Goal: Information Seeking & Learning: Compare options

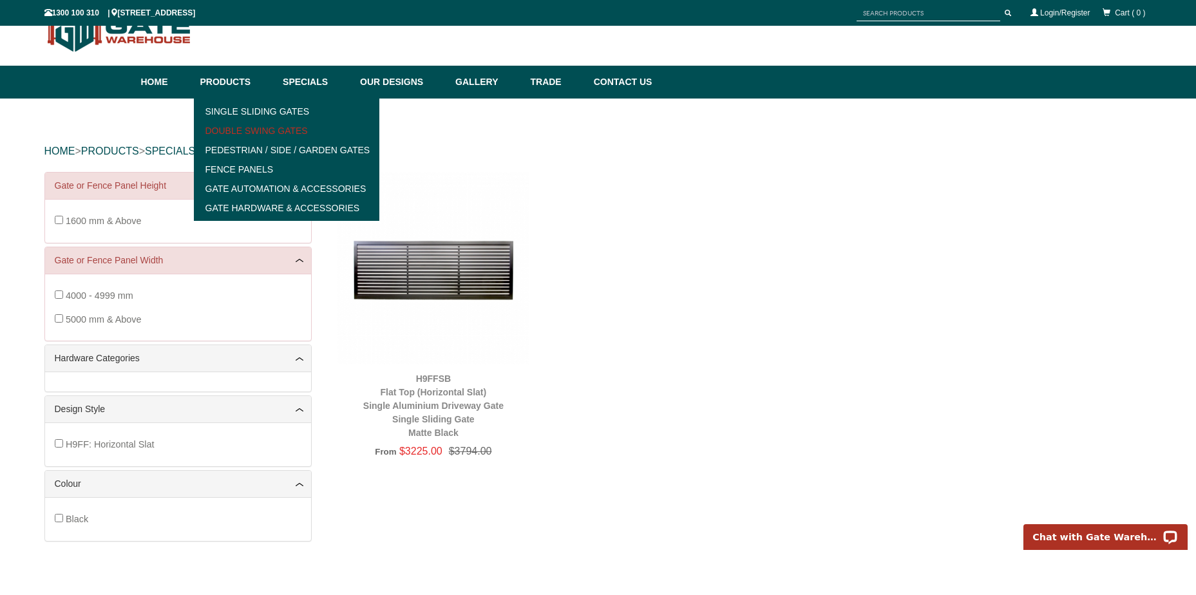
click at [281, 131] on link "Double Swing Gates" at bounding box center [287, 130] width 178 height 19
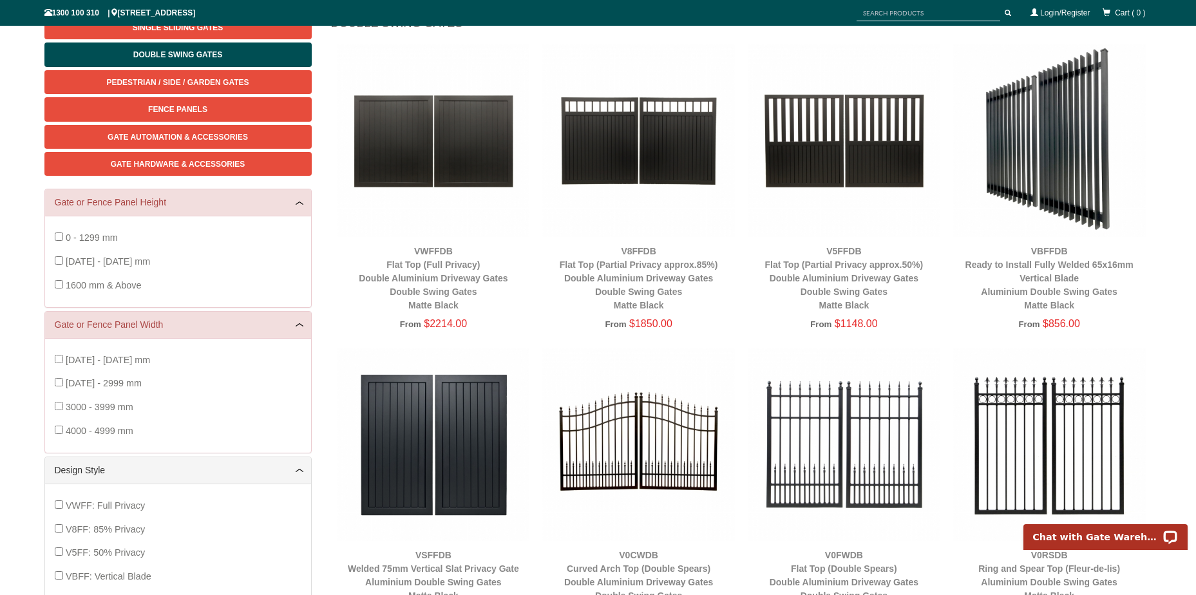
scroll to position [225, 0]
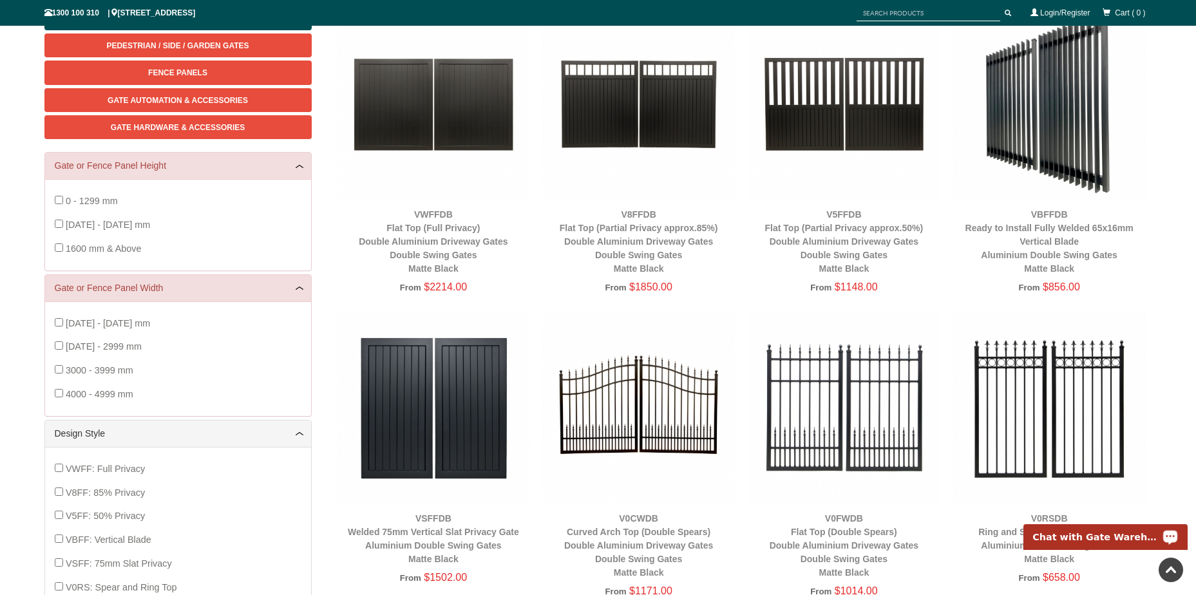
click at [1129, 537] on p "Chat with Gate Warehouse" at bounding box center [1096, 537] width 127 height 10
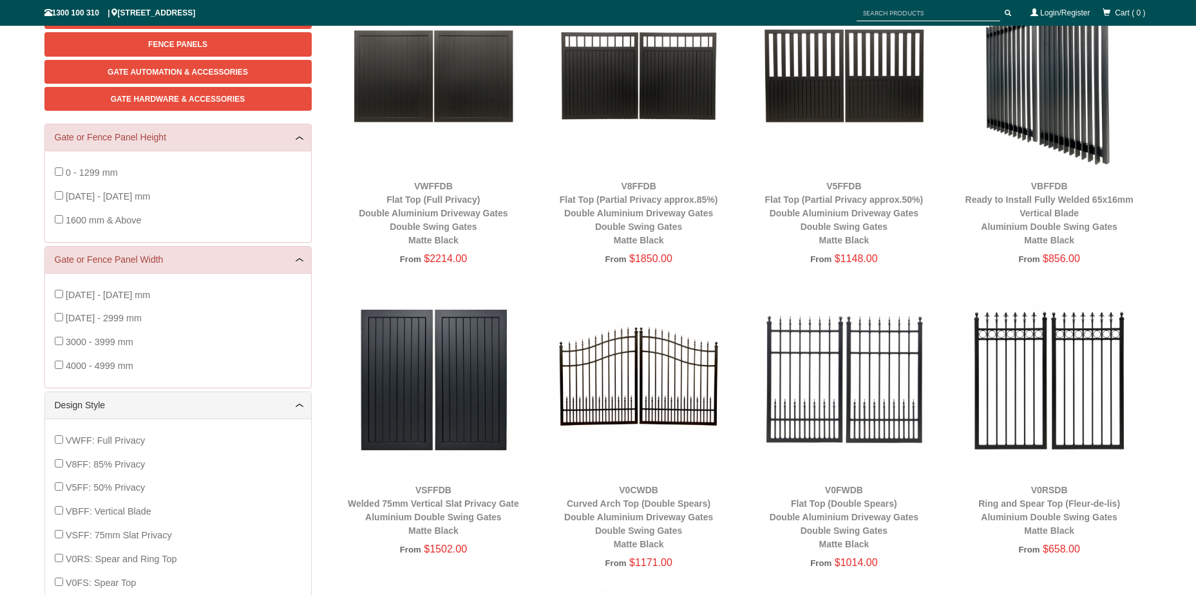
scroll to position [258, 0]
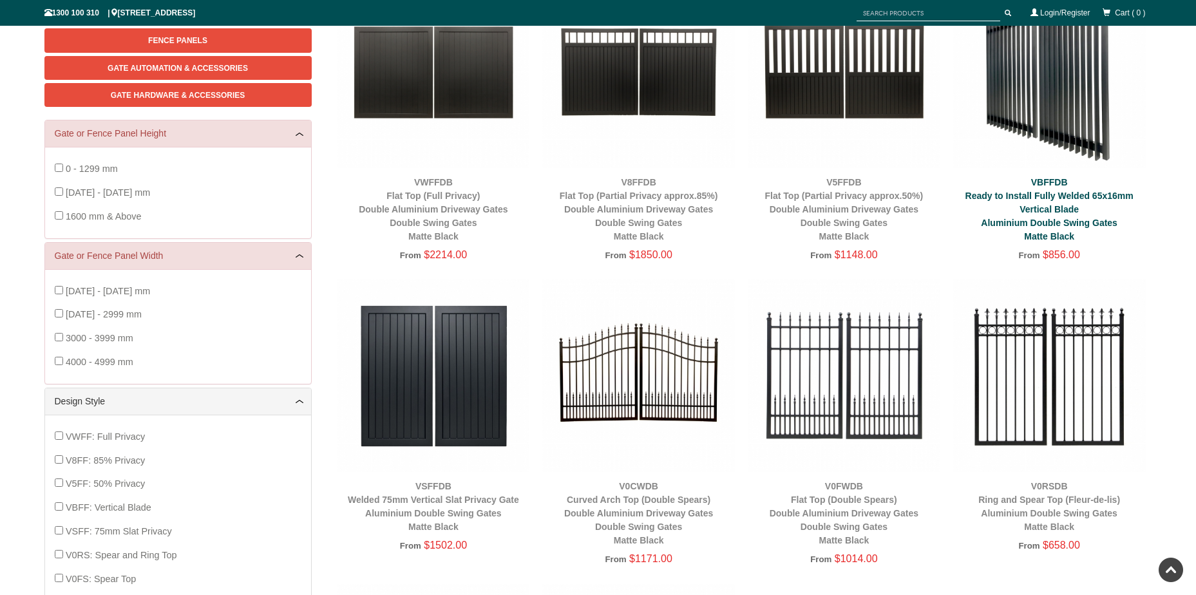
click at [1067, 223] on link "VBFFDB Ready to Install Fully Welded 65x16mm Vertical Blade Aluminium Double Sw…" at bounding box center [1049, 209] width 168 height 64
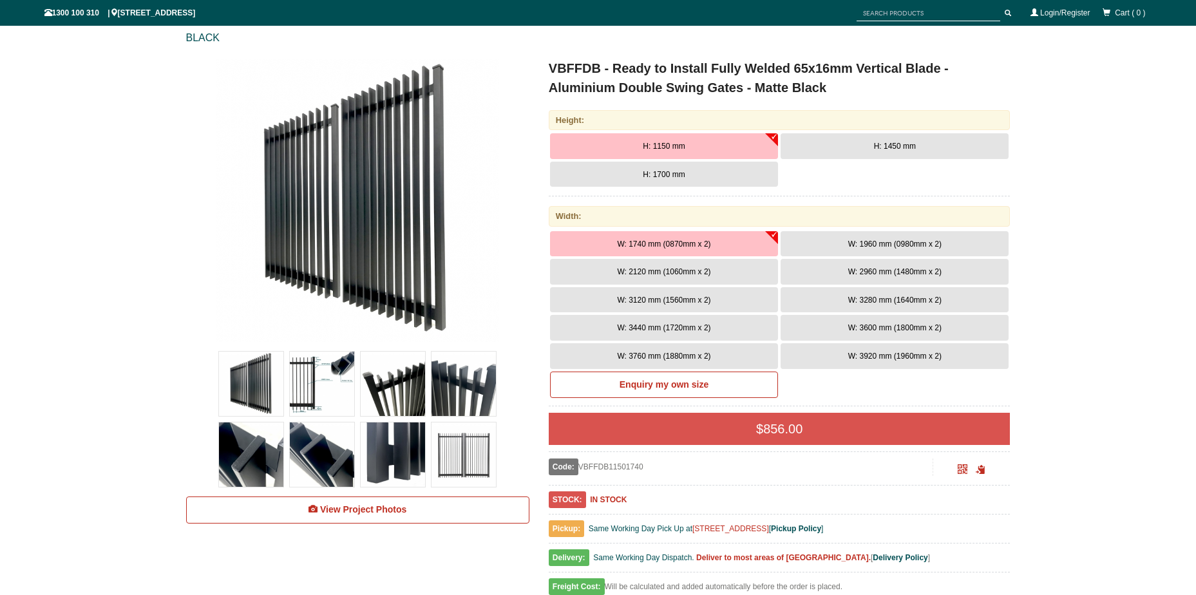
click at [265, 382] on img at bounding box center [251, 384] width 64 height 64
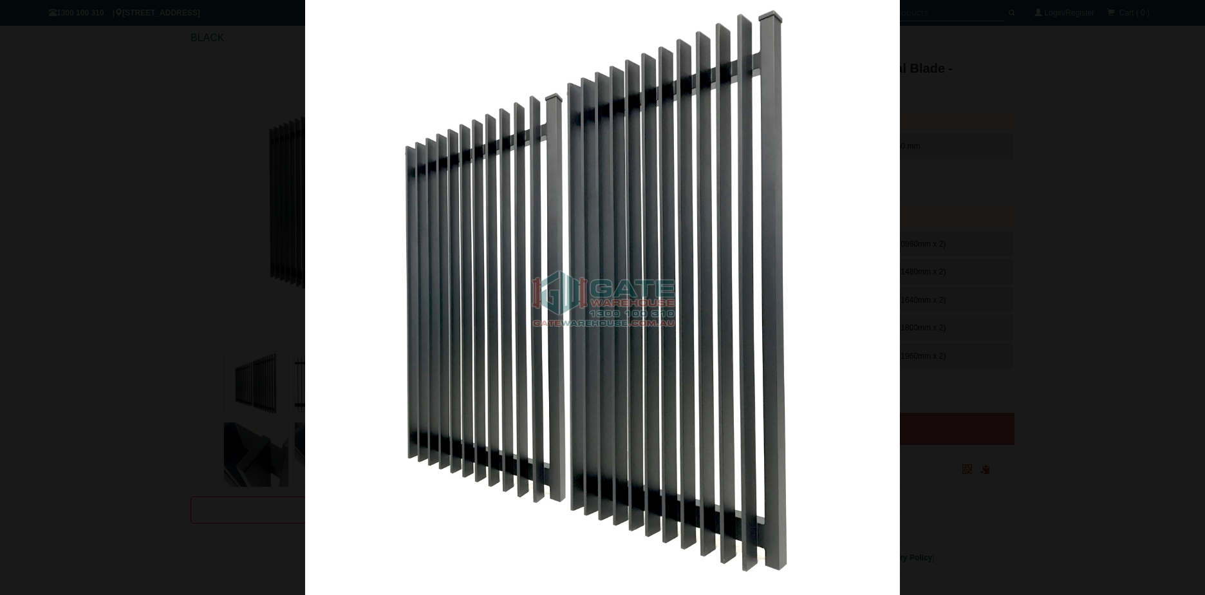
click at [115, 303] on div at bounding box center [602, 297] width 1205 height 595
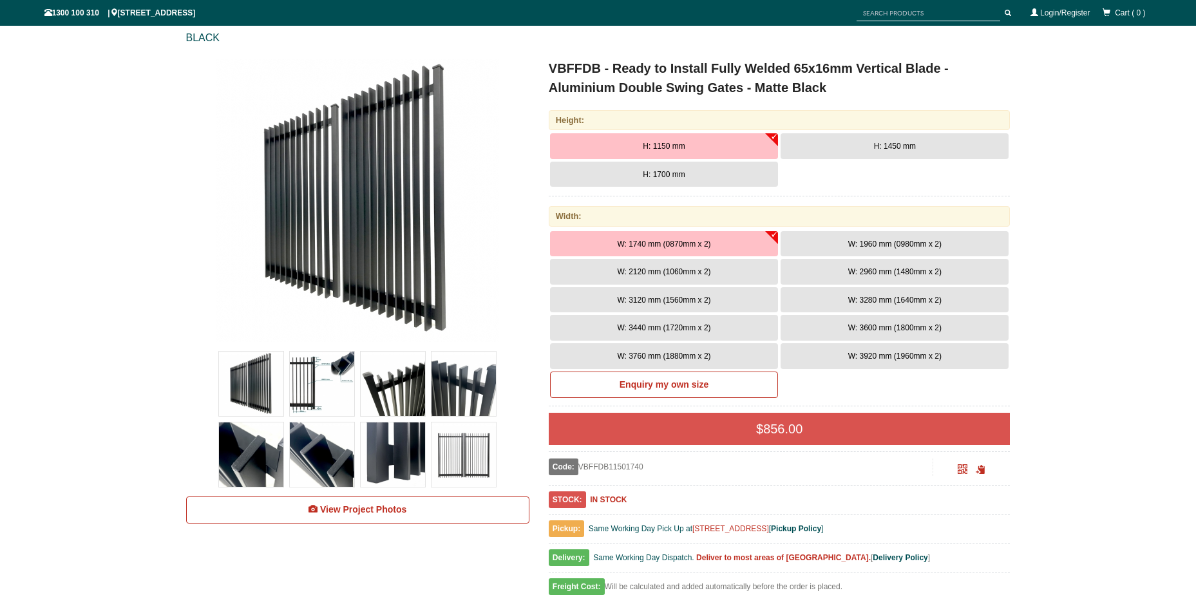
click at [314, 380] on img at bounding box center [322, 384] width 64 height 64
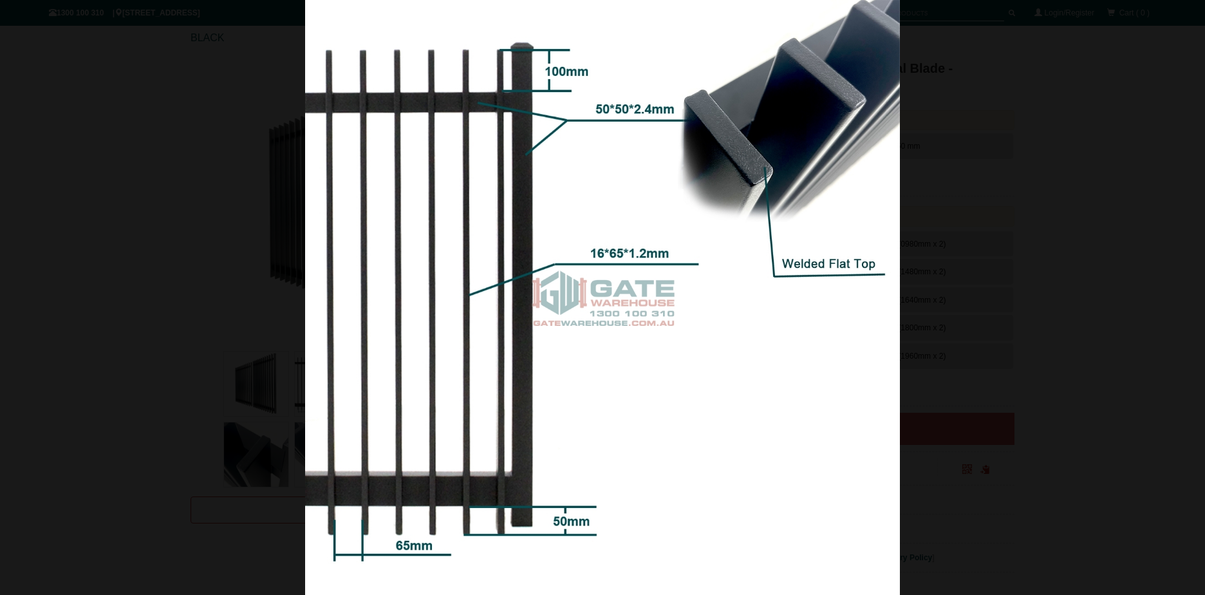
click at [26, 349] on div at bounding box center [602, 297] width 1205 height 595
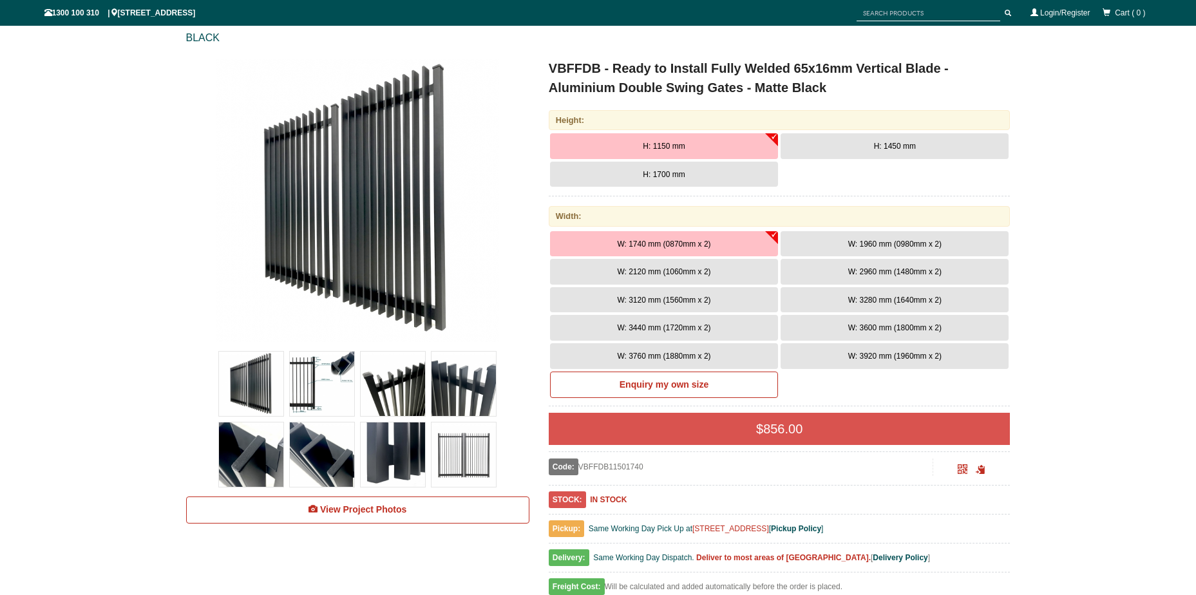
click at [403, 402] on img at bounding box center [393, 384] width 64 height 64
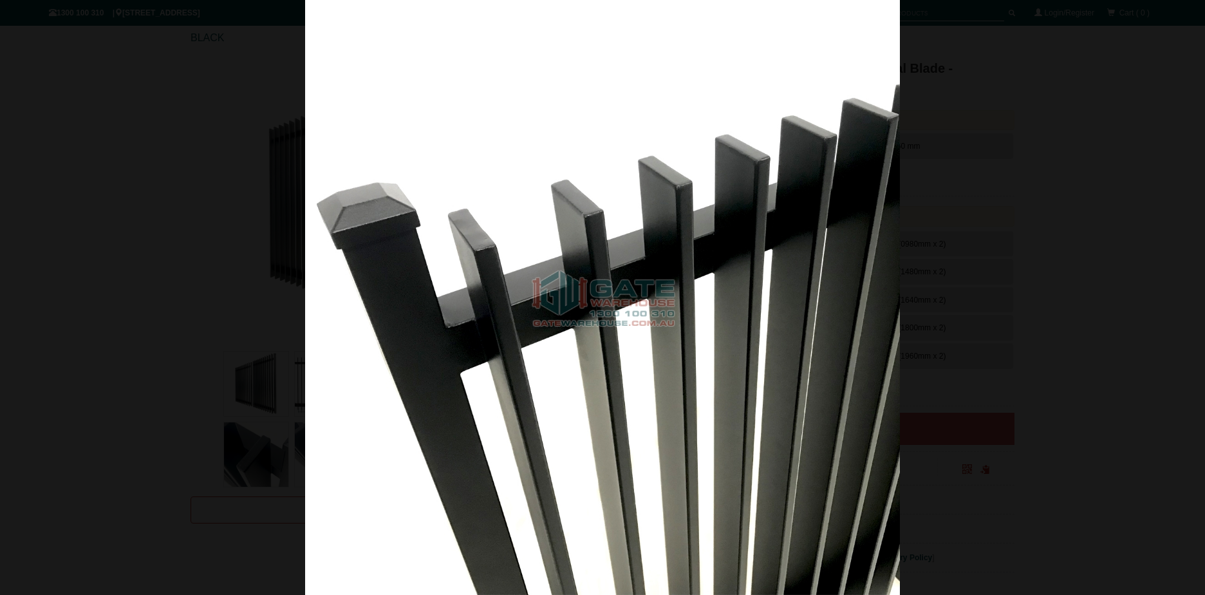
click at [77, 265] on div at bounding box center [602, 297] width 1205 height 595
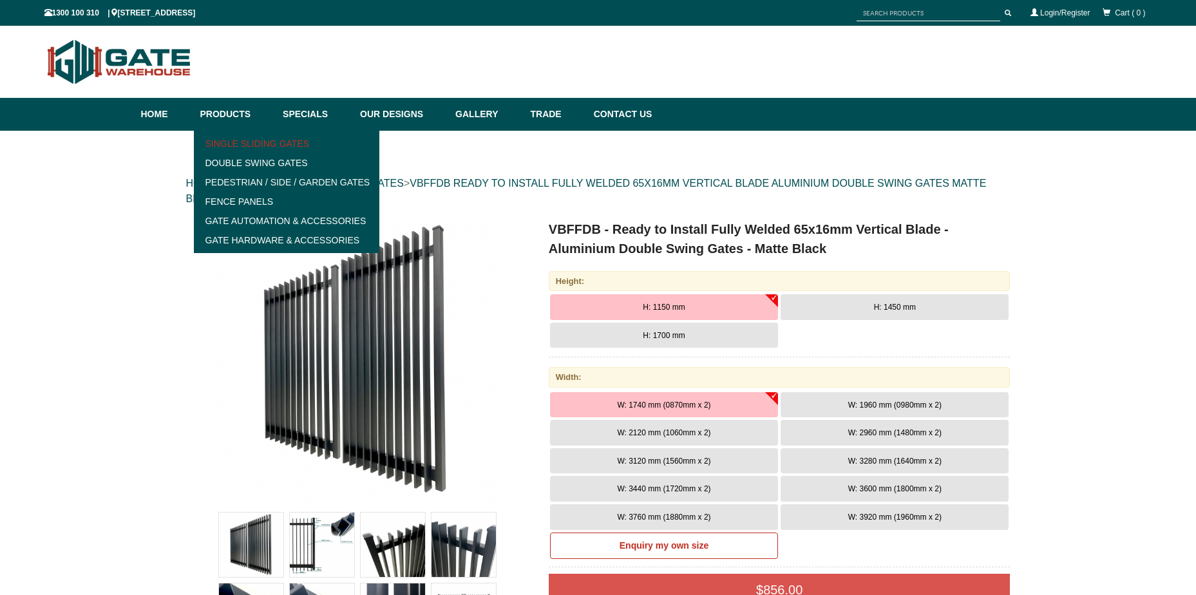
click at [247, 144] on link "Single Sliding Gates" at bounding box center [287, 143] width 178 height 19
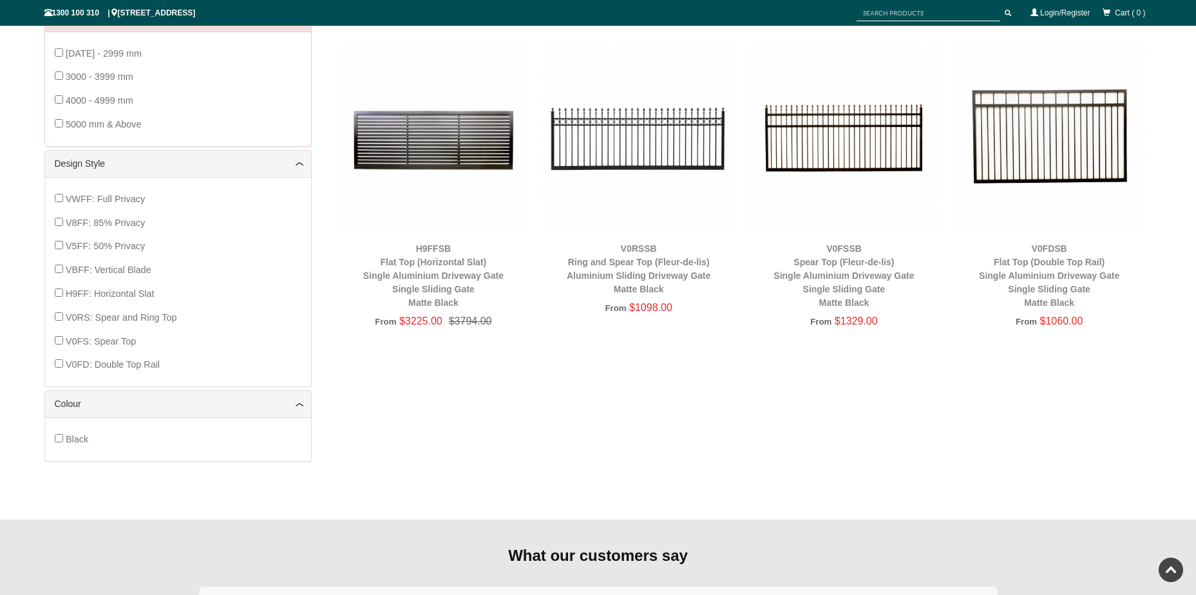
scroll to position [708, 0]
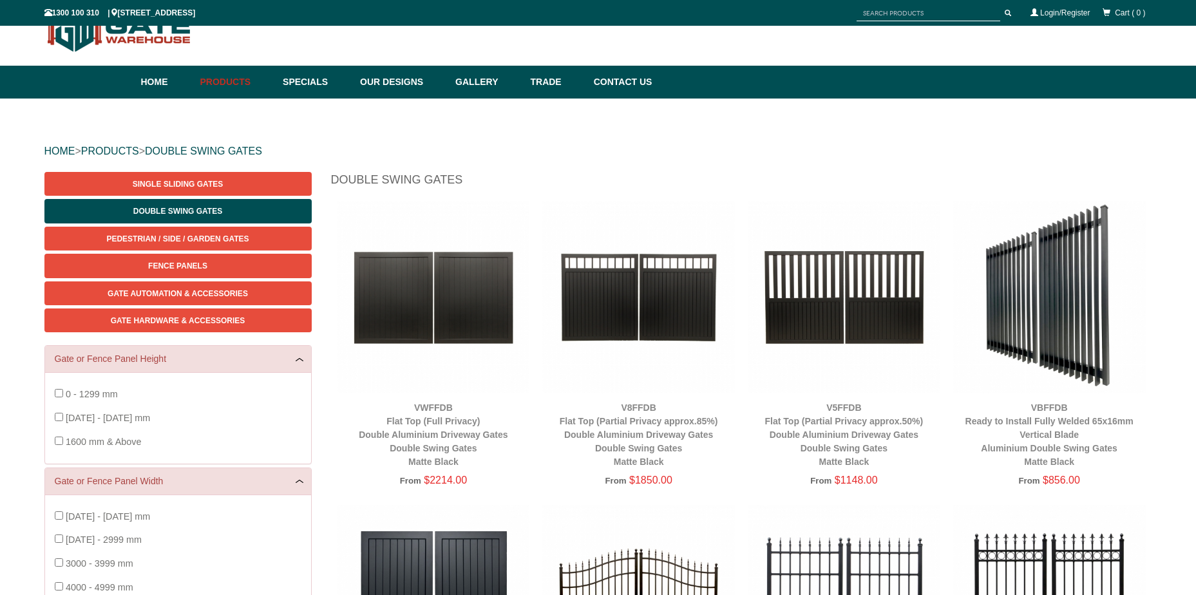
scroll to position [258, 0]
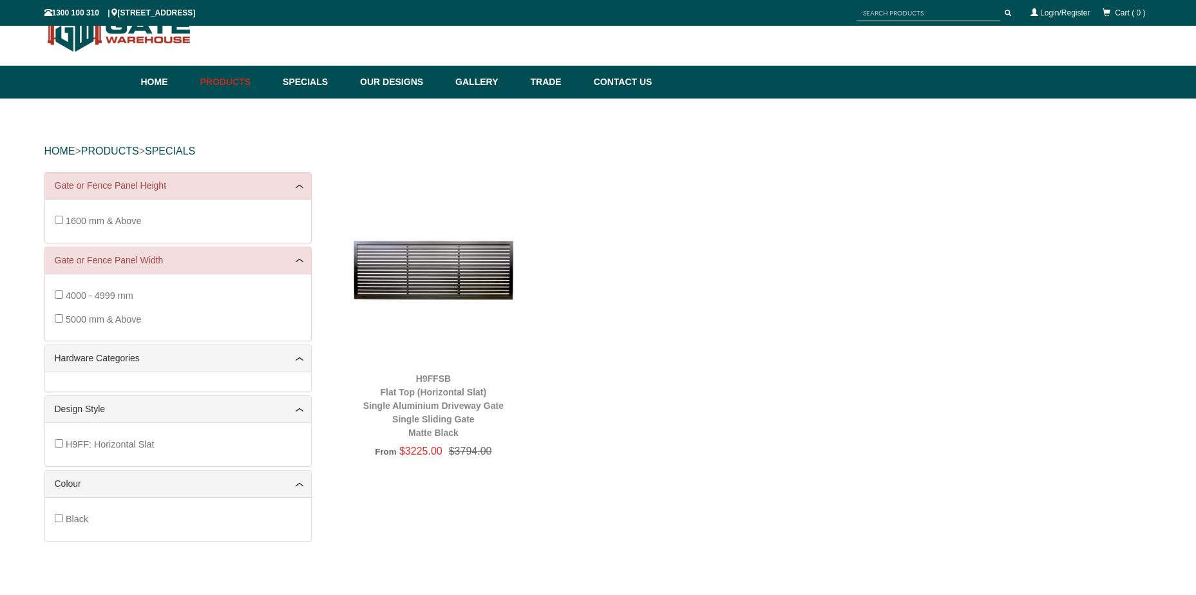
scroll to position [32, 0]
